Goal: Book appointment/travel/reservation

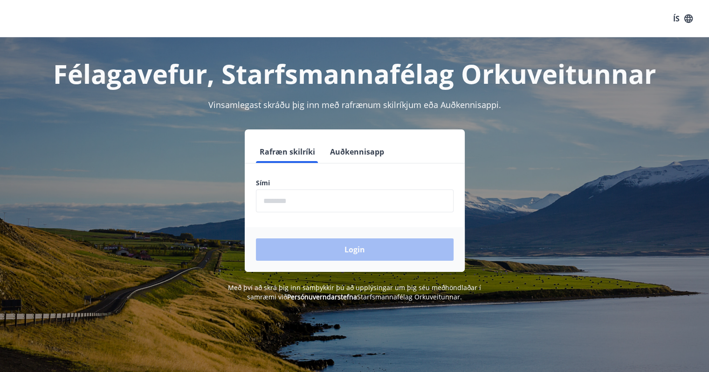
click at [335, 197] on input "phone" at bounding box center [355, 201] width 198 height 23
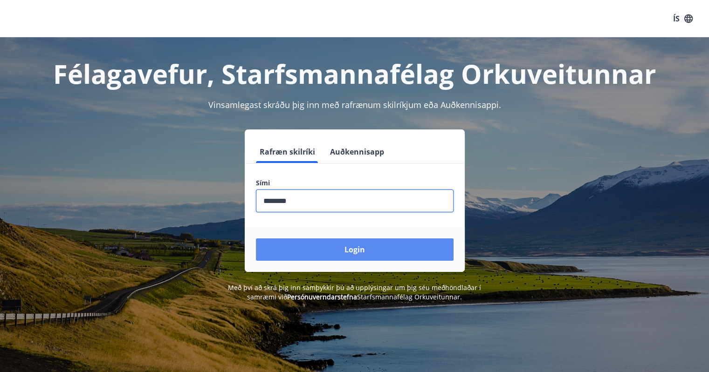
type input "********"
click at [328, 253] on button "Login" at bounding box center [355, 250] width 198 height 22
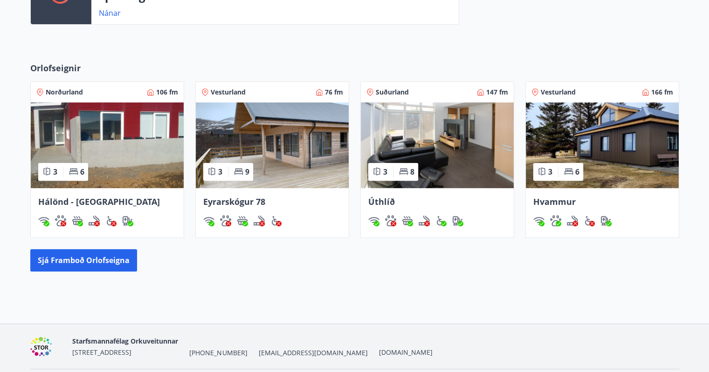
scroll to position [308, 0]
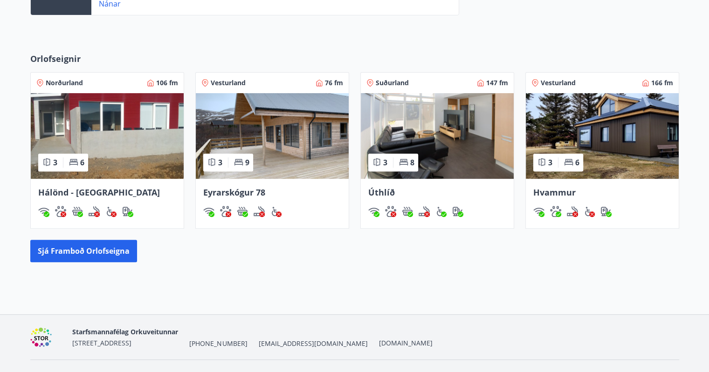
click at [0, 223] on div "Orlofseignir Norðurland 106 fm 3 6 [GEOGRAPHIC_DATA] - [GEOGRAPHIC_DATA] Vestur…" at bounding box center [354, 157] width 709 height 239
click at [53, 251] on button "Sjá framboð orlofseigna" at bounding box center [83, 251] width 107 height 22
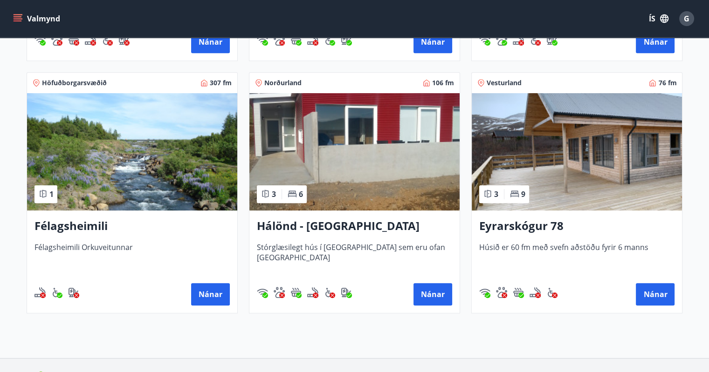
scroll to position [397, 0]
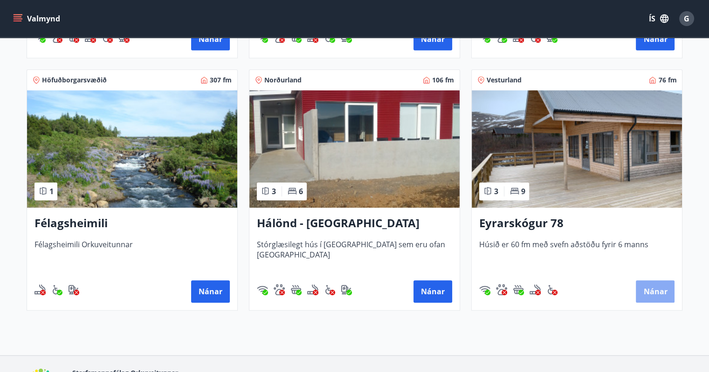
click at [645, 290] on button "Nánar" at bounding box center [655, 291] width 39 height 22
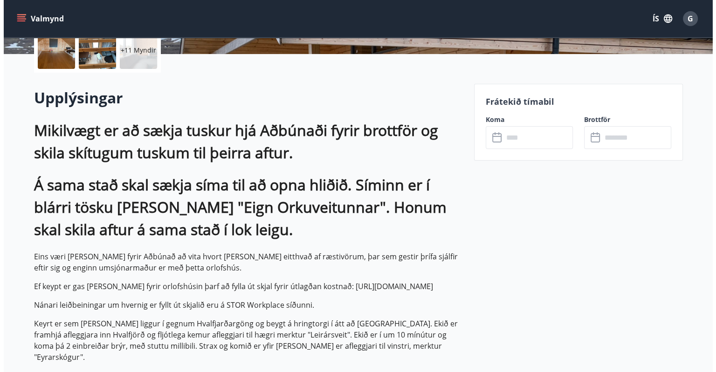
scroll to position [229, 0]
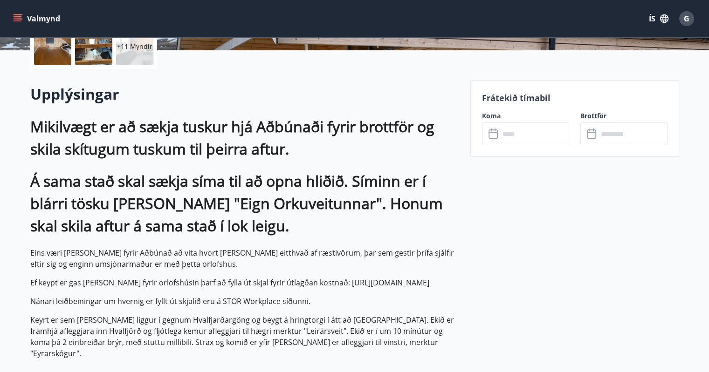
click at [531, 141] on input "text" at bounding box center [533, 134] width 69 height 23
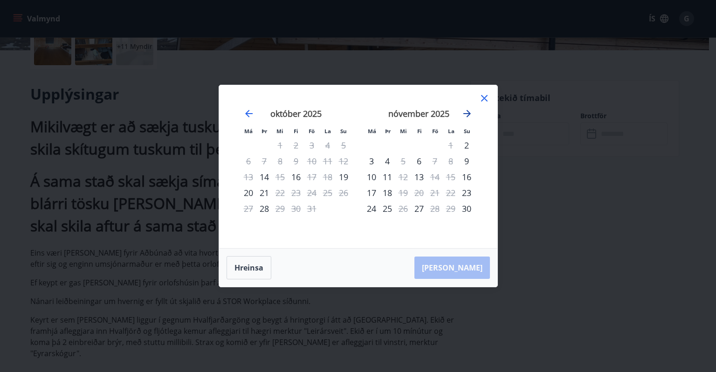
click at [472, 111] on icon "Move forward to switch to the next month." at bounding box center [466, 113] width 11 height 11
